Goal: Task Accomplishment & Management: Complete application form

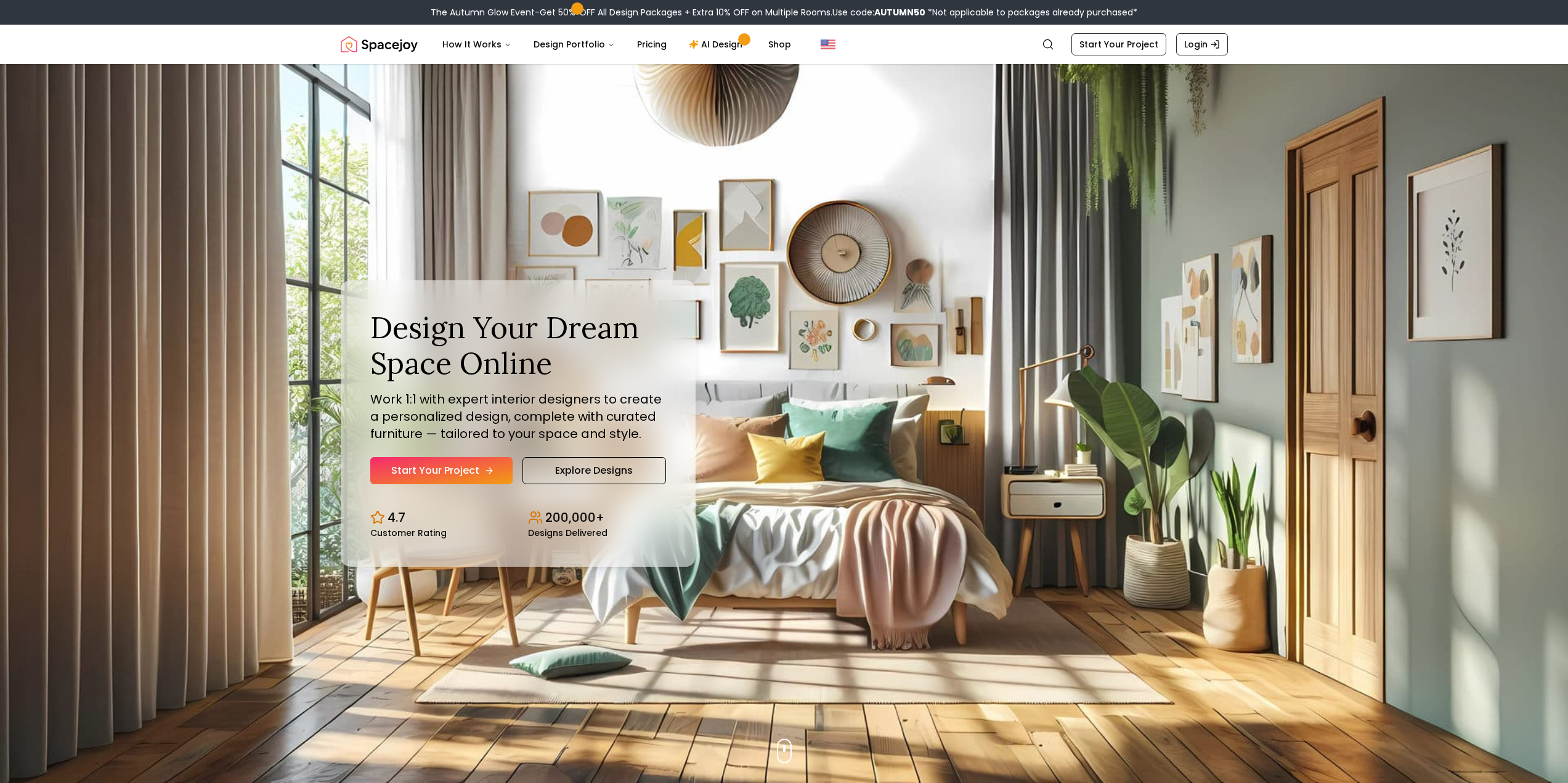
click at [433, 469] on link "Start Your Project" at bounding box center [441, 471] width 142 height 27
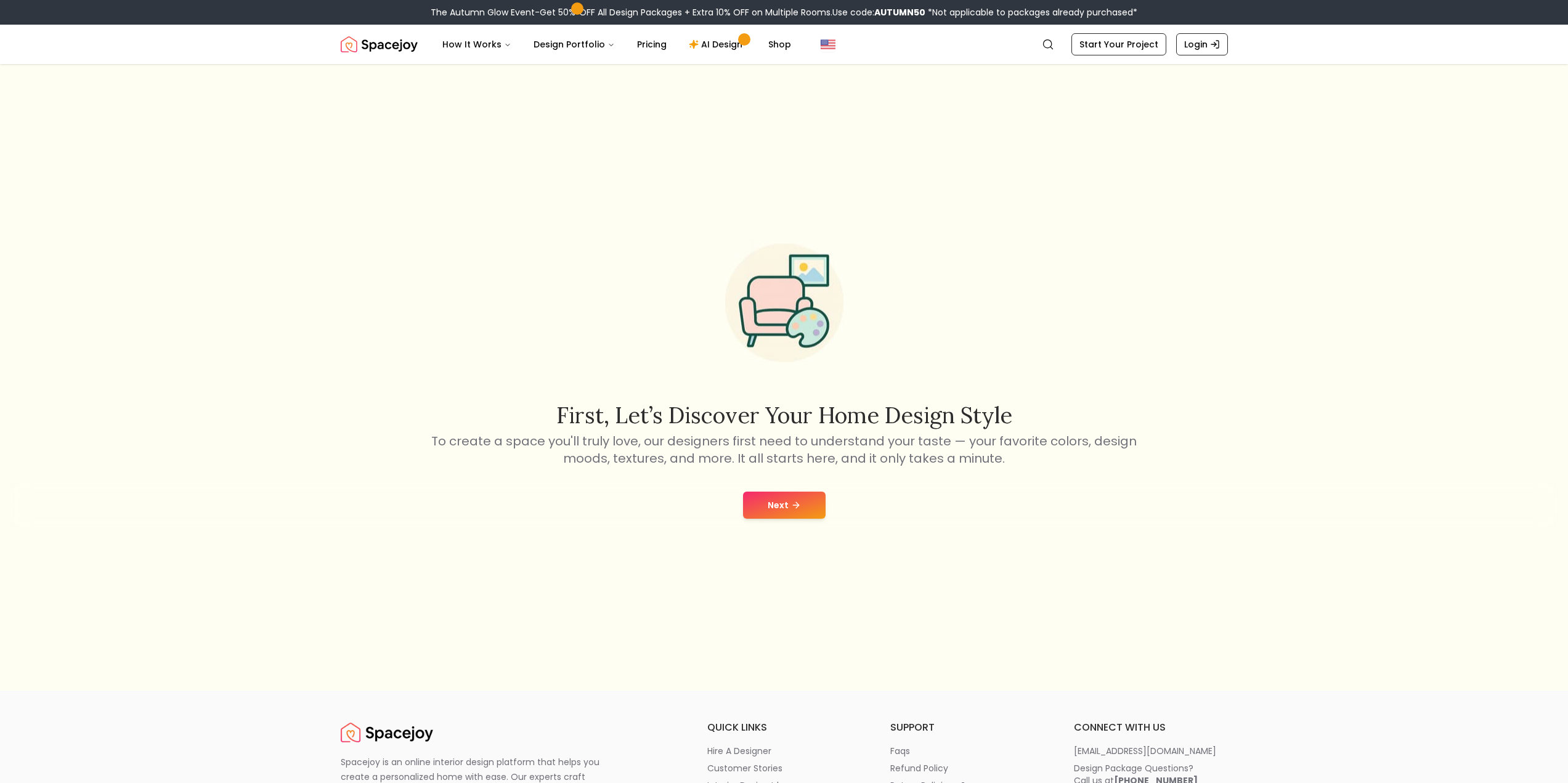
click at [779, 504] on button "Next" at bounding box center [785, 506] width 83 height 27
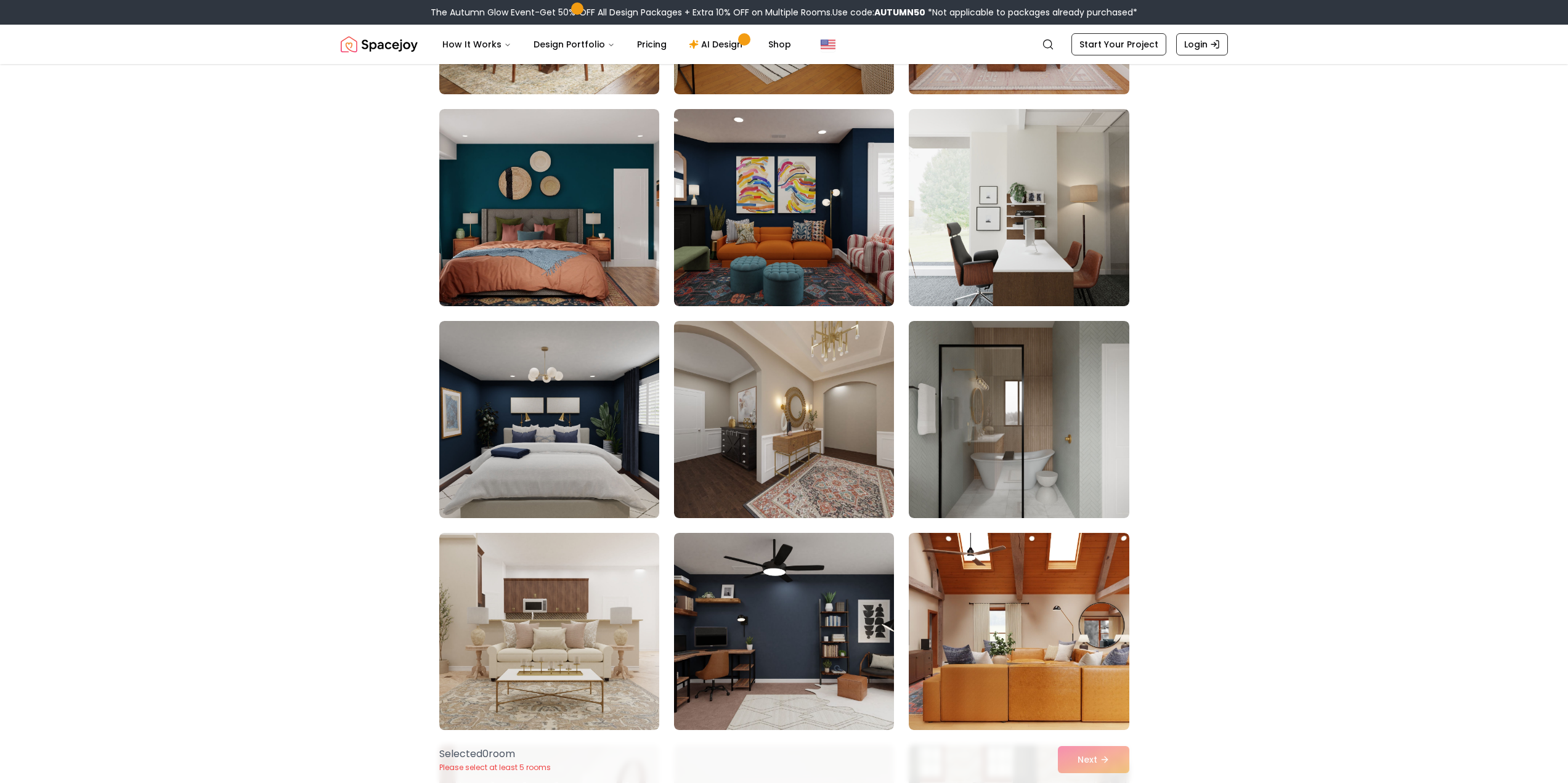
scroll to position [2095, 0]
